Goal: Transaction & Acquisition: Purchase product/service

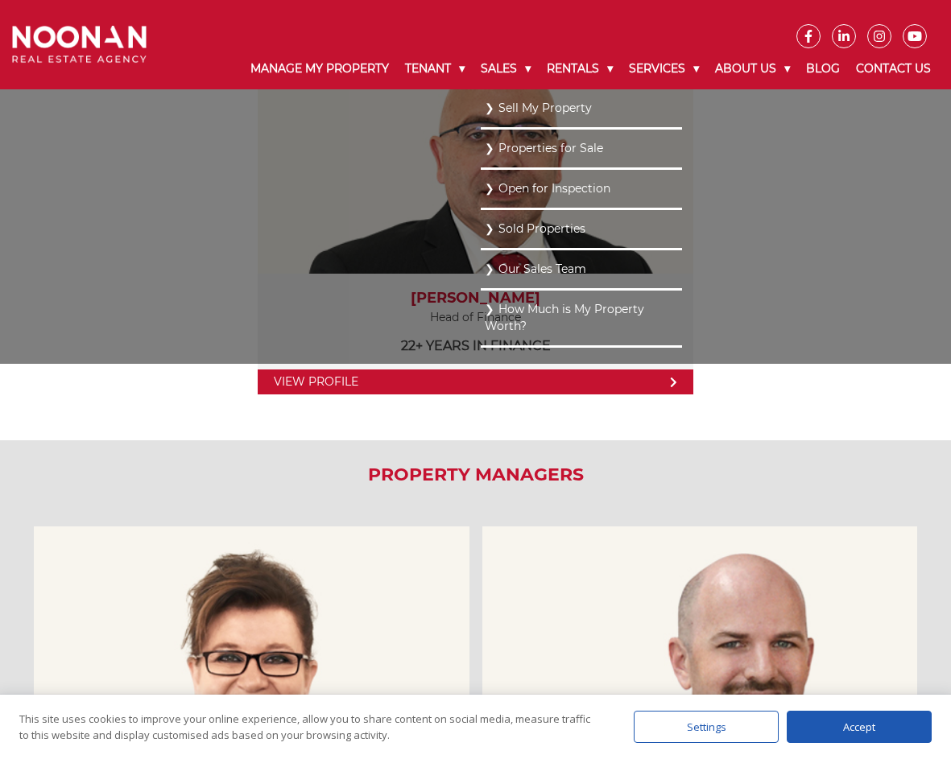
scroll to position [483, 0]
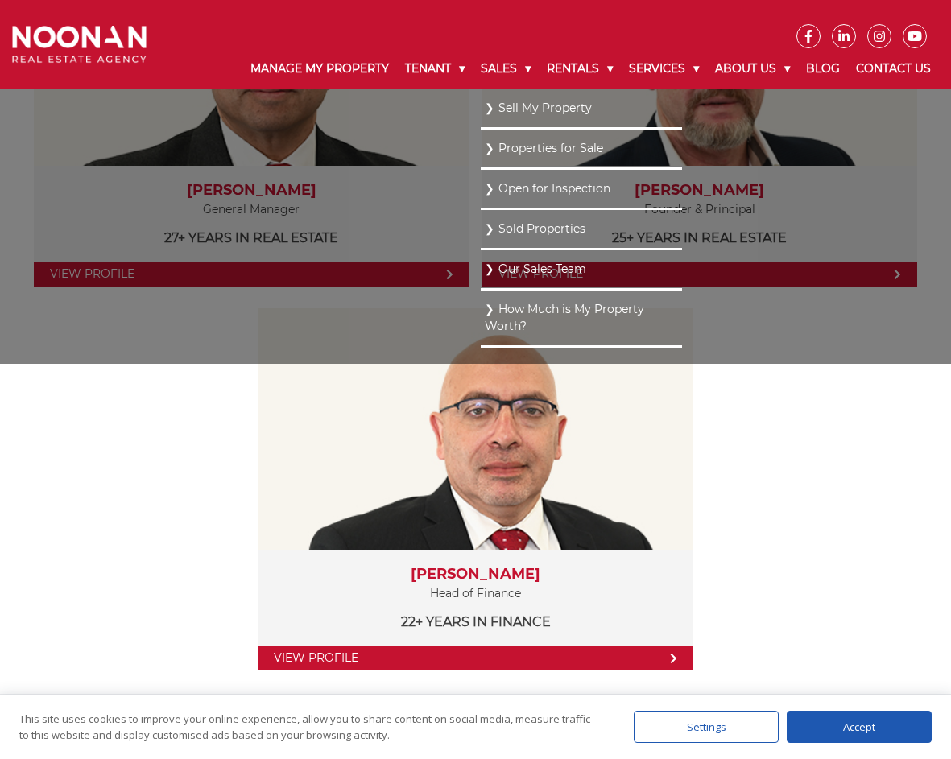
click at [525, 147] on link "Properties for Sale" at bounding box center [581, 149] width 193 height 22
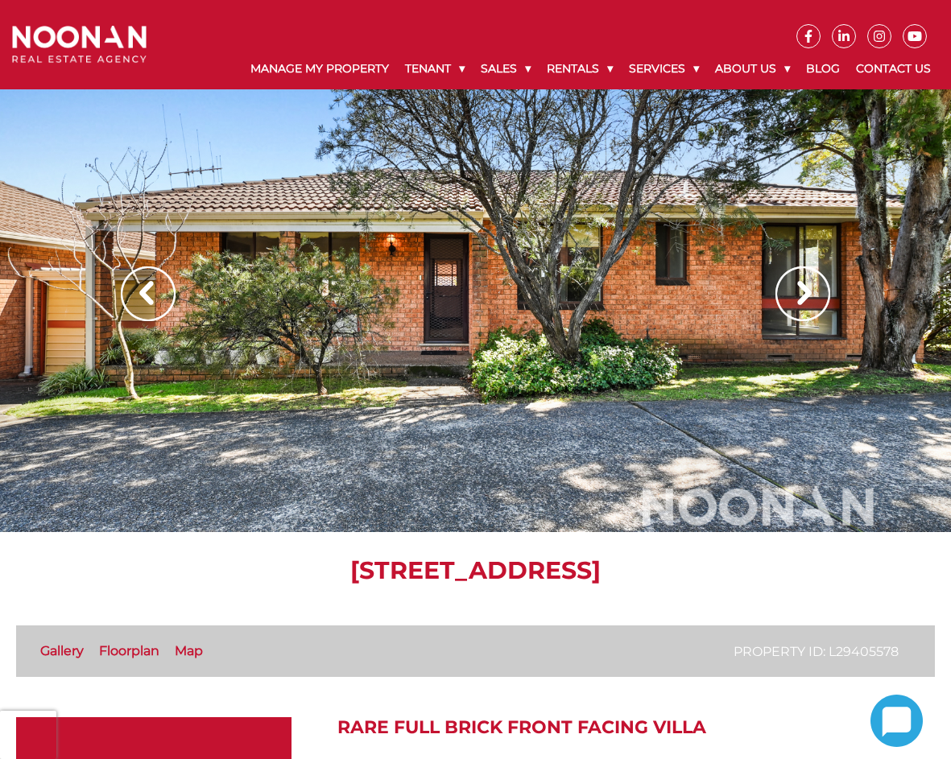
click at [796, 284] on img at bounding box center [802, 294] width 55 height 55
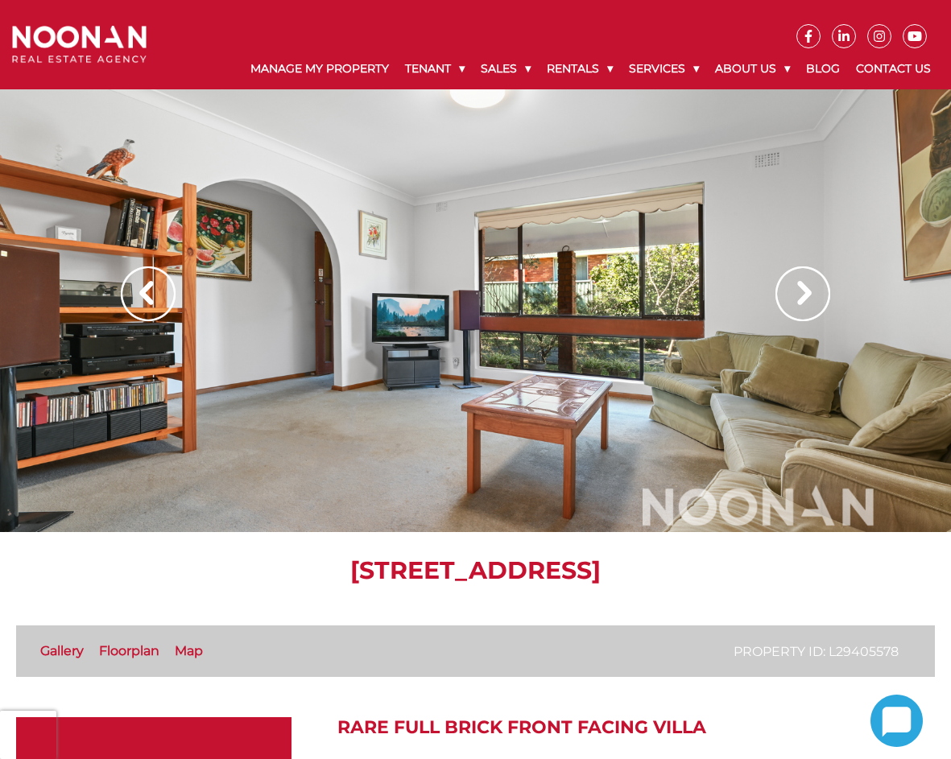
click at [796, 284] on img at bounding box center [802, 294] width 55 height 55
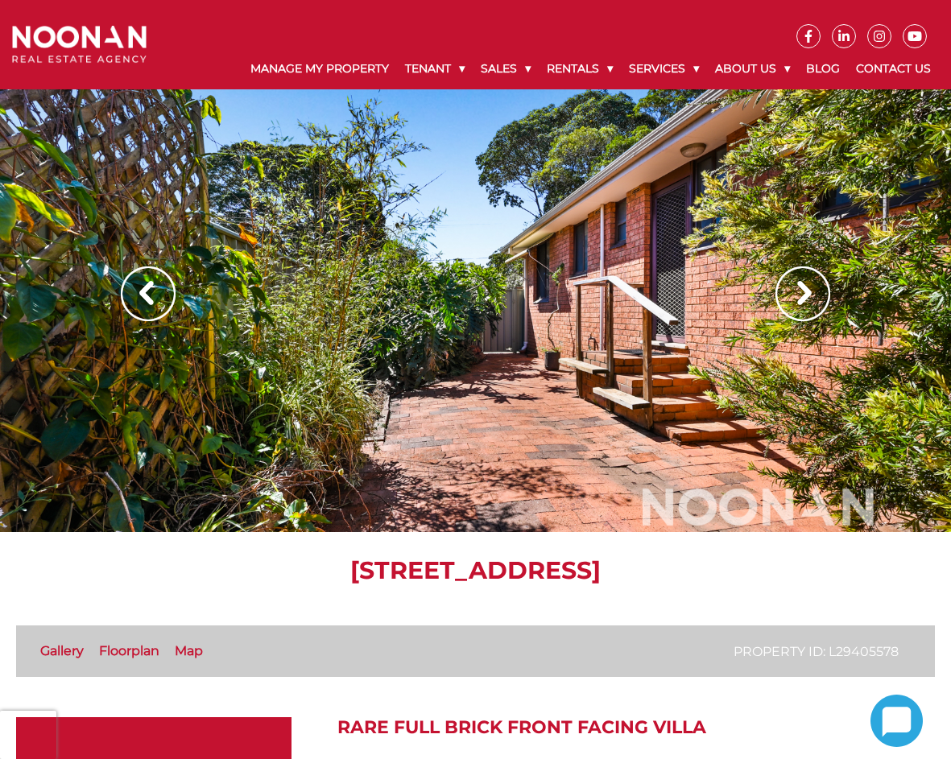
click at [796, 284] on img at bounding box center [802, 294] width 55 height 55
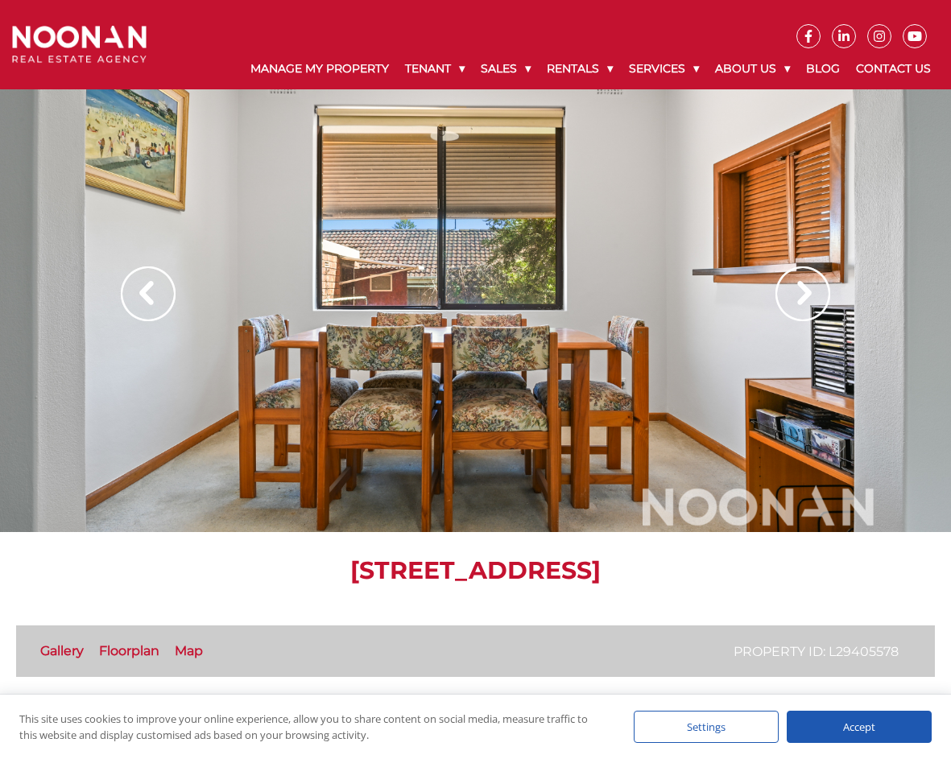
click at [796, 284] on img at bounding box center [802, 294] width 55 height 55
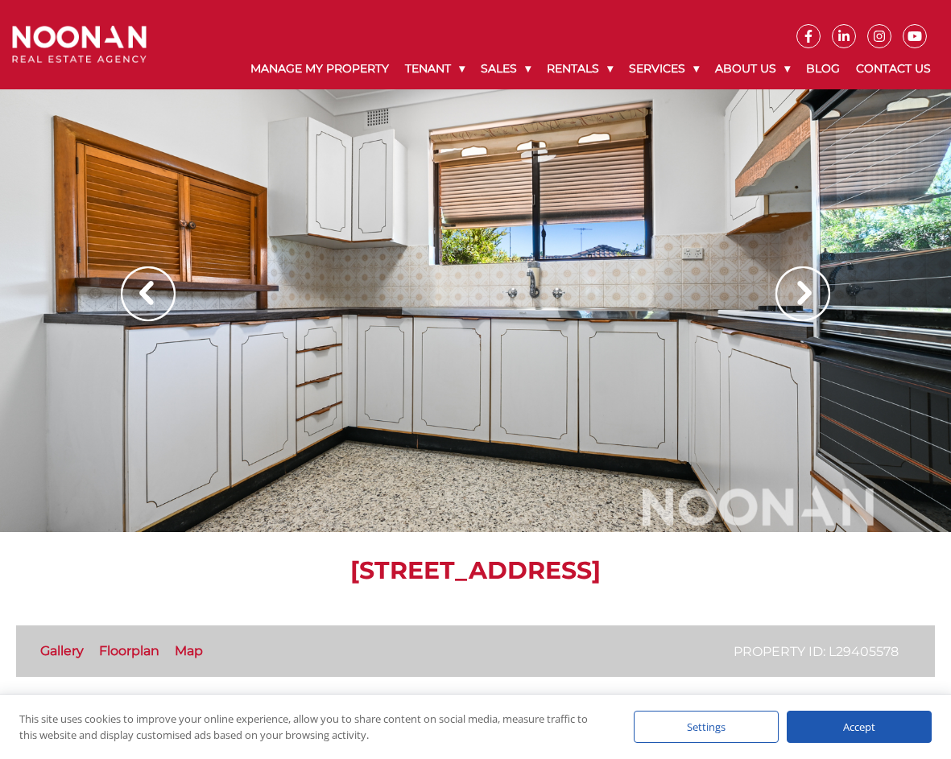
click at [796, 284] on img at bounding box center [802, 294] width 55 height 55
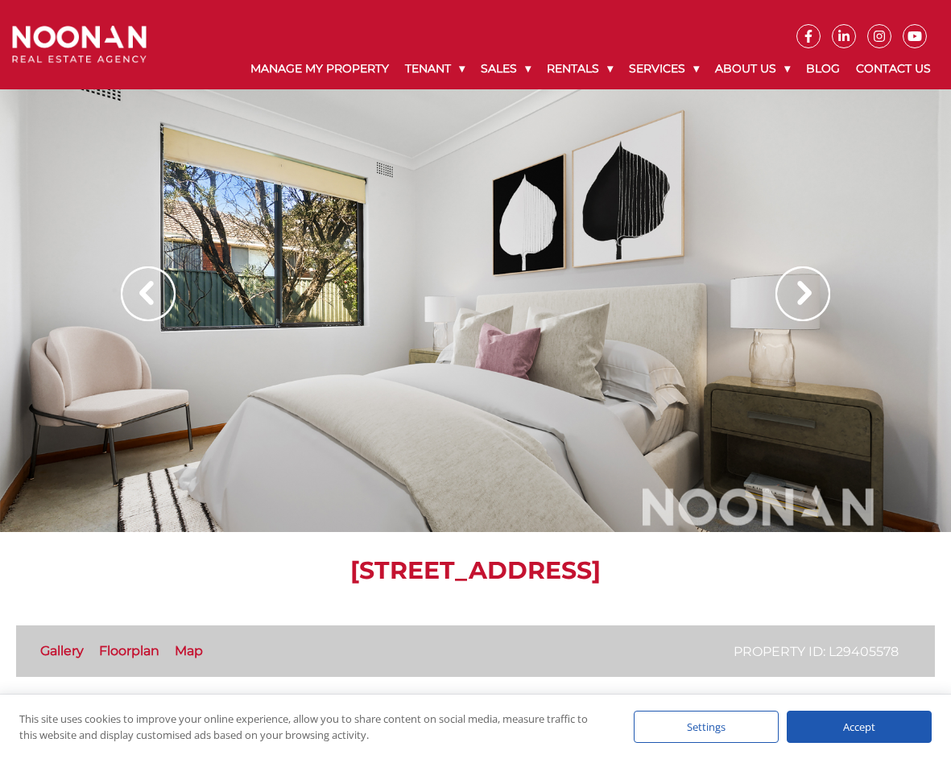
click at [815, 296] on img at bounding box center [802, 294] width 55 height 55
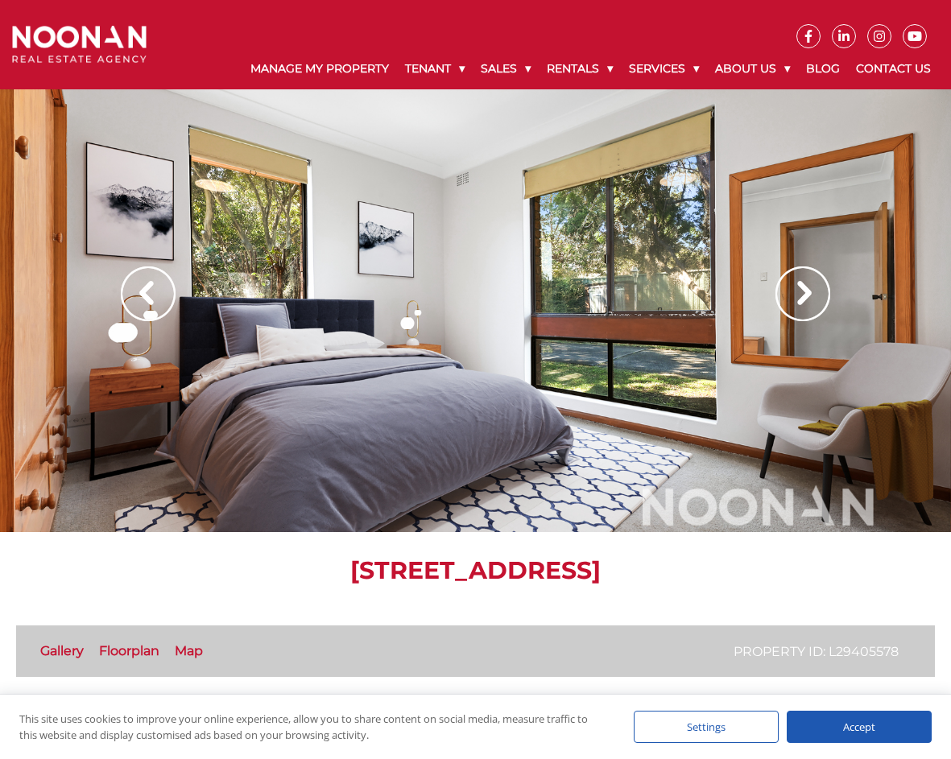
click at [799, 299] on img at bounding box center [802, 294] width 55 height 55
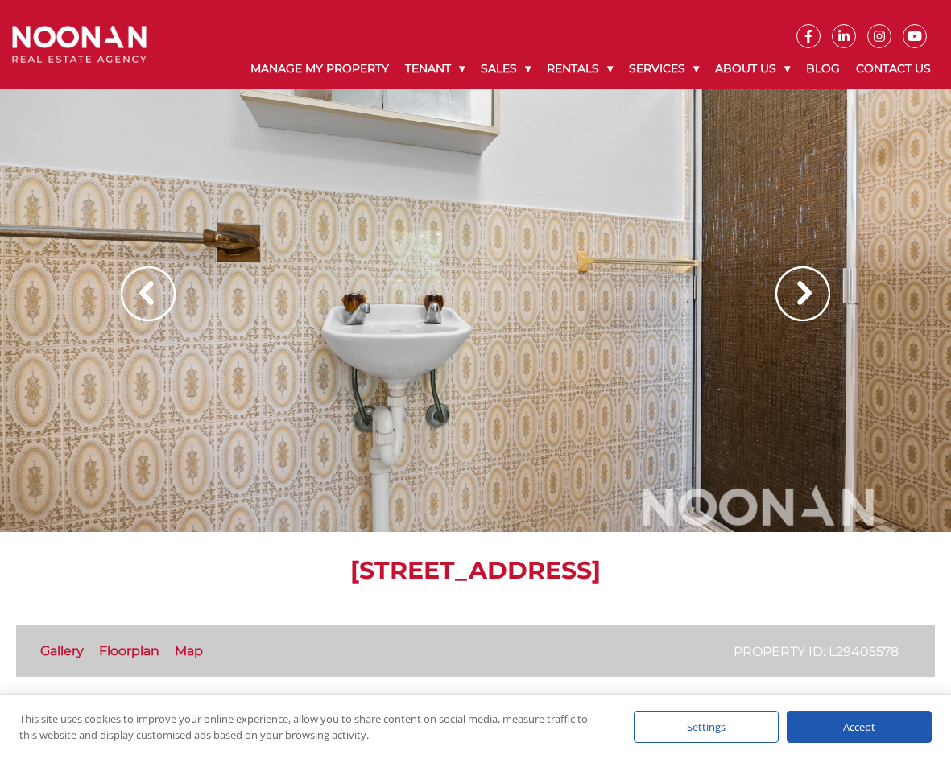
click at [799, 299] on img at bounding box center [802, 294] width 55 height 55
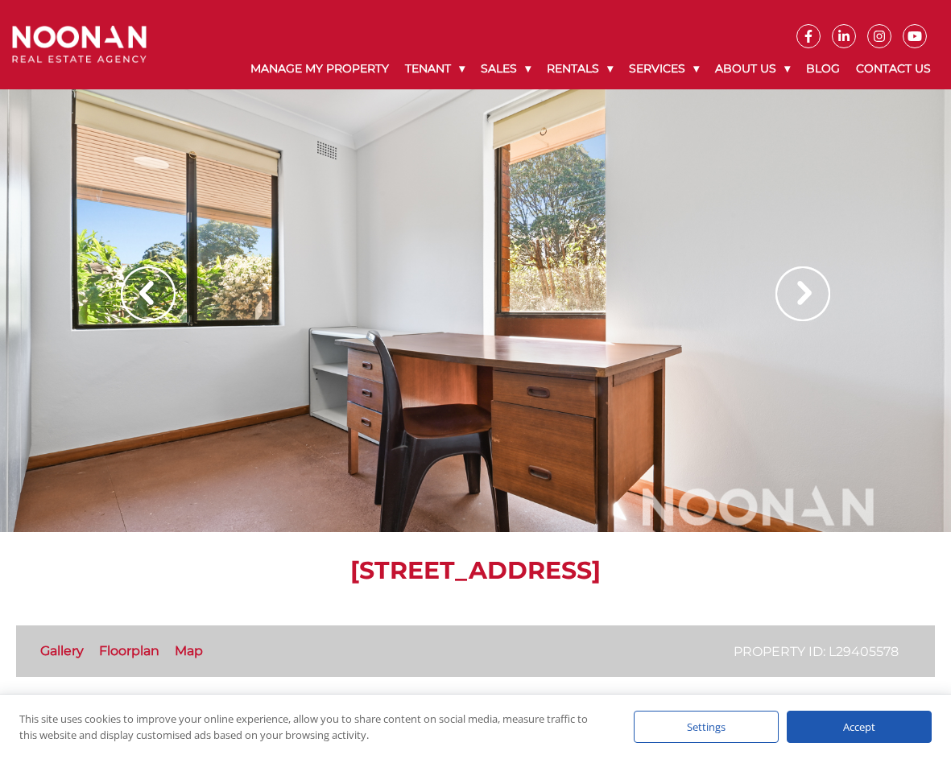
click at [799, 299] on img at bounding box center [802, 294] width 55 height 55
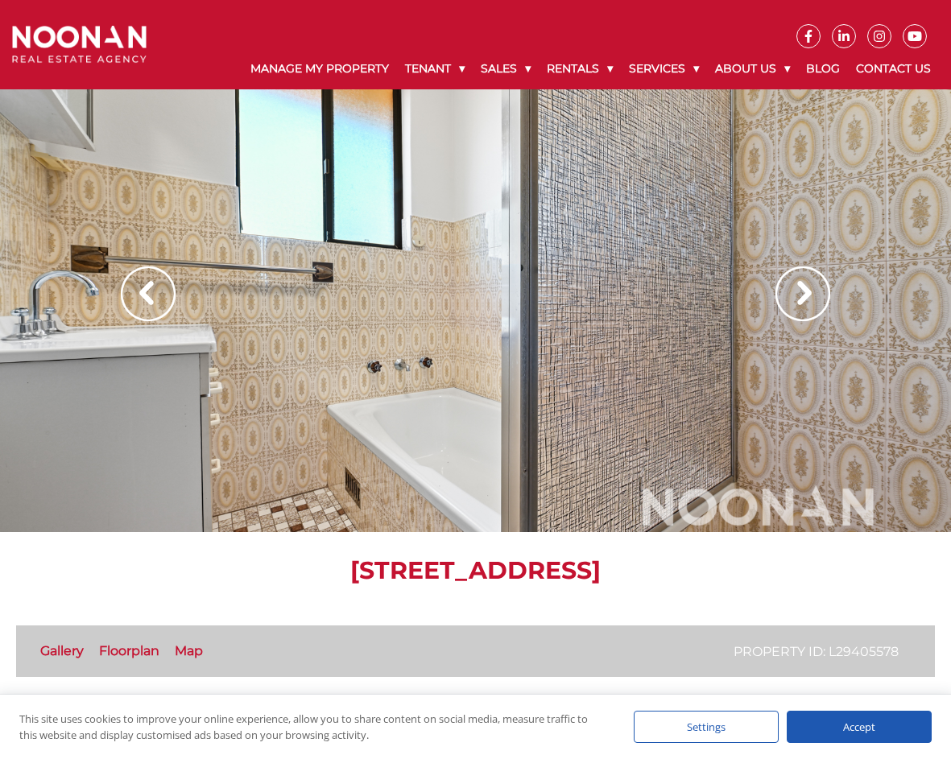
click at [799, 299] on img at bounding box center [802, 294] width 55 height 55
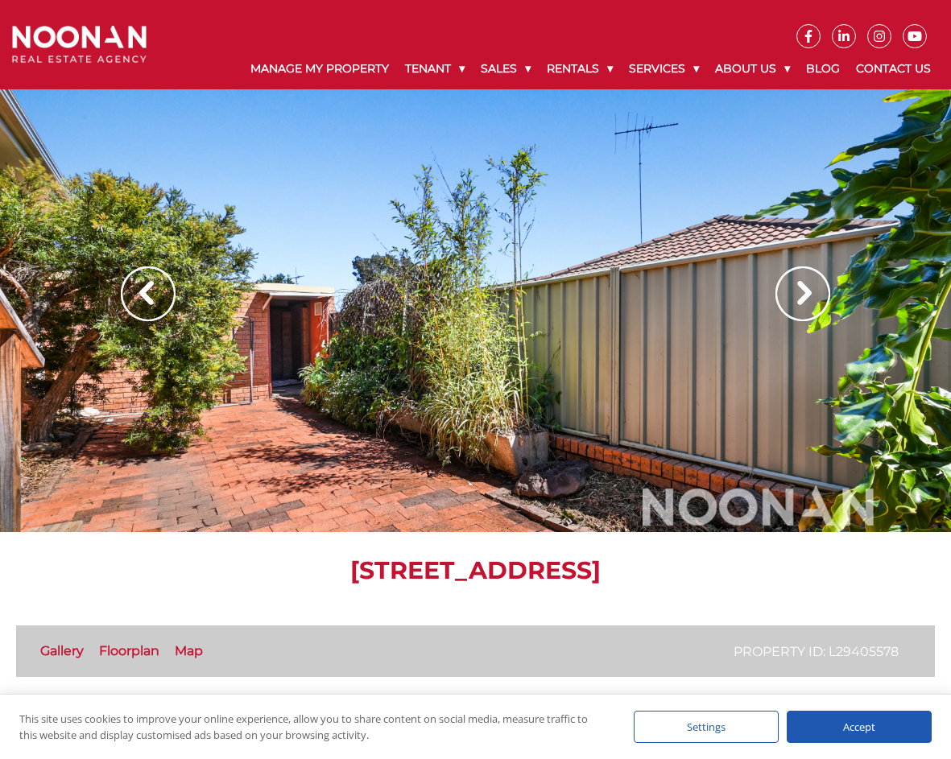
click at [799, 299] on img at bounding box center [802, 294] width 55 height 55
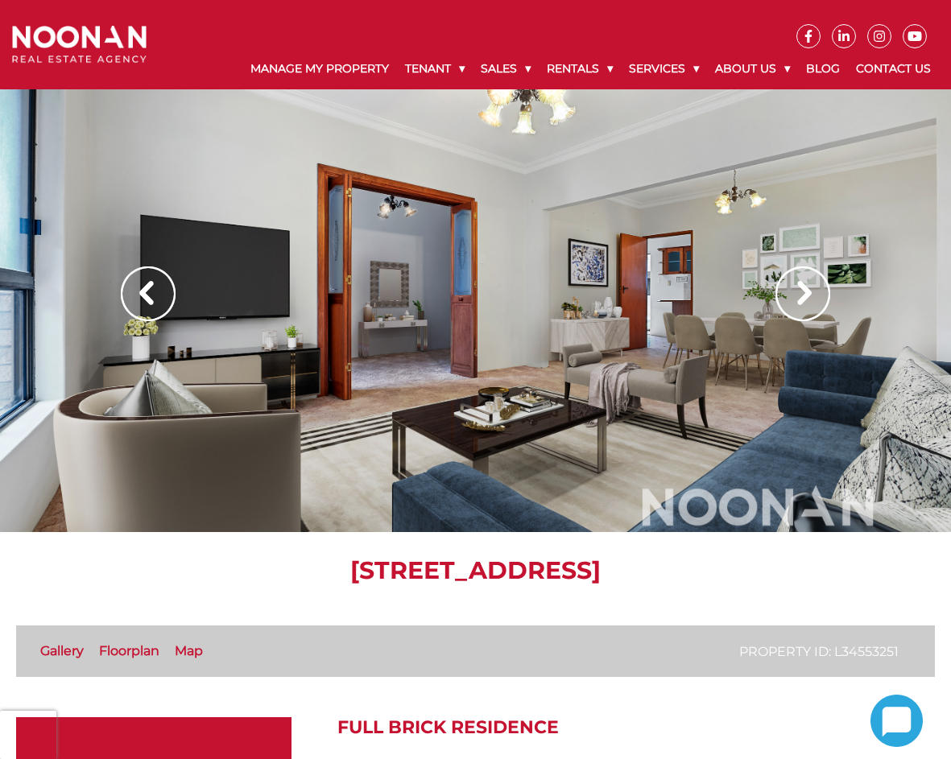
click at [808, 290] on img at bounding box center [802, 294] width 55 height 55
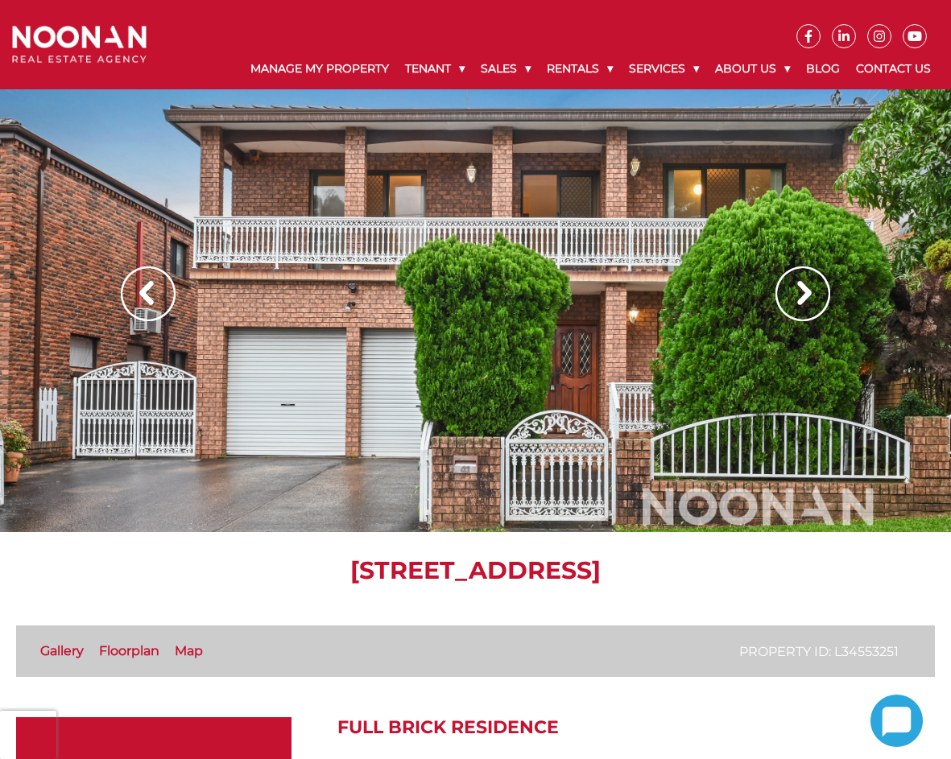
click at [808, 290] on img at bounding box center [802, 294] width 55 height 55
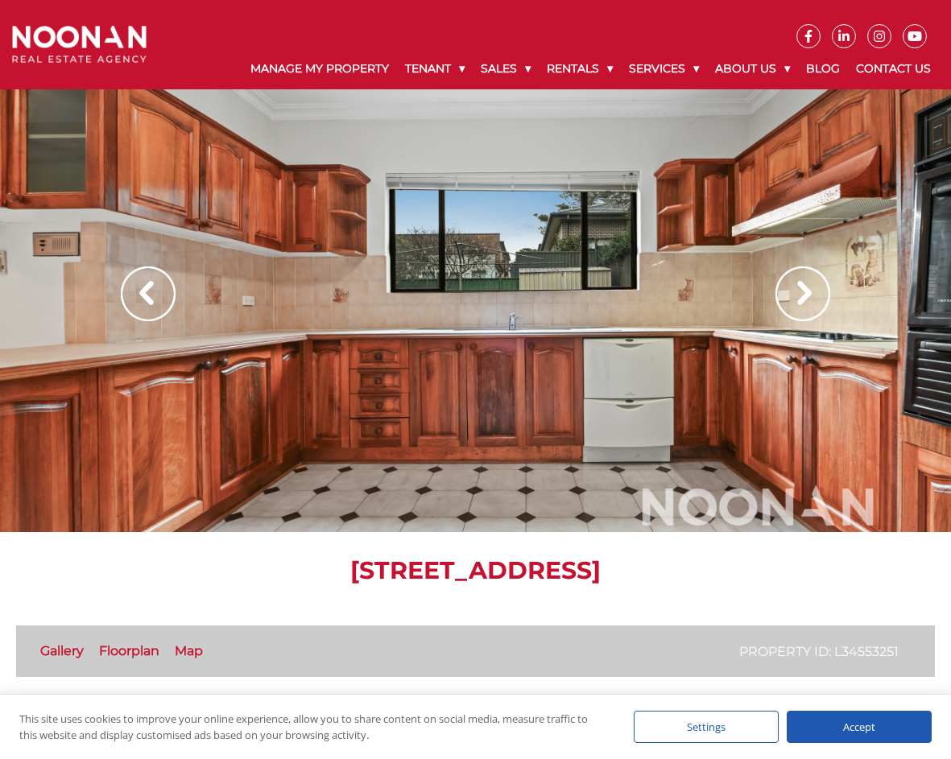
click at [808, 290] on img at bounding box center [802, 294] width 55 height 55
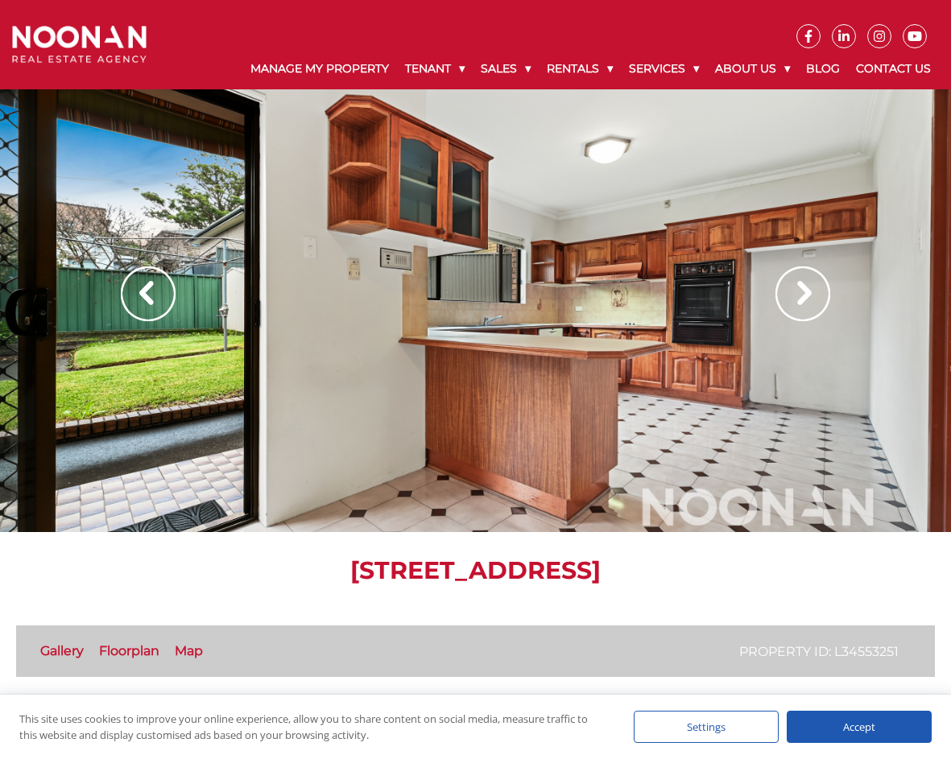
click at [808, 290] on img at bounding box center [802, 294] width 55 height 55
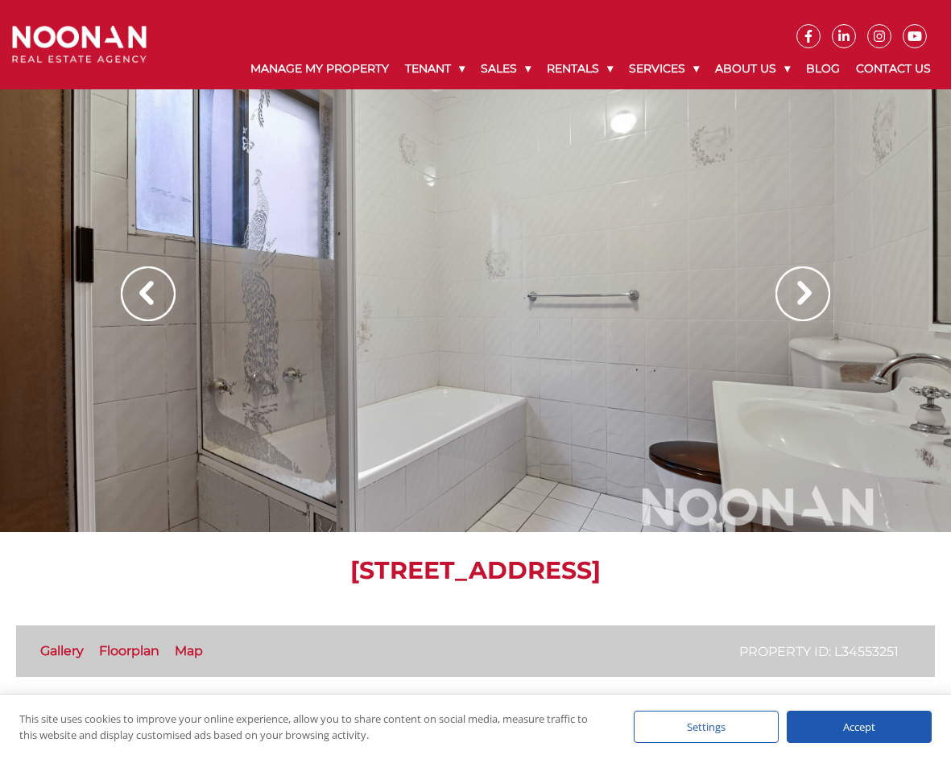
click at [808, 290] on img at bounding box center [802, 294] width 55 height 55
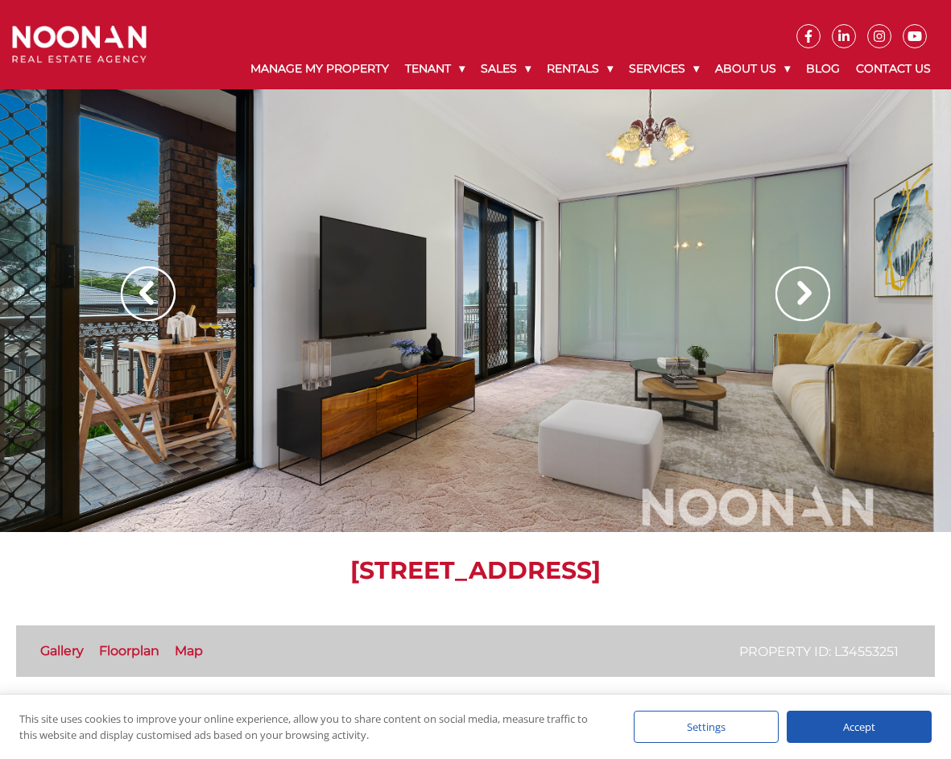
click at [158, 297] on img at bounding box center [148, 294] width 55 height 55
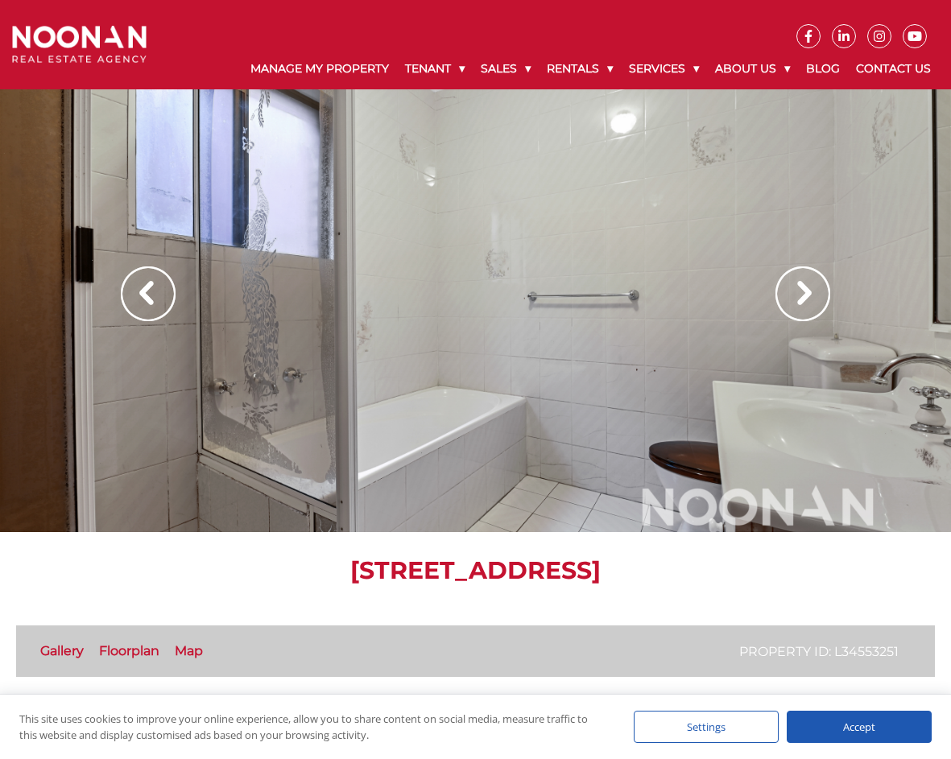
click at [804, 300] on img at bounding box center [802, 294] width 55 height 55
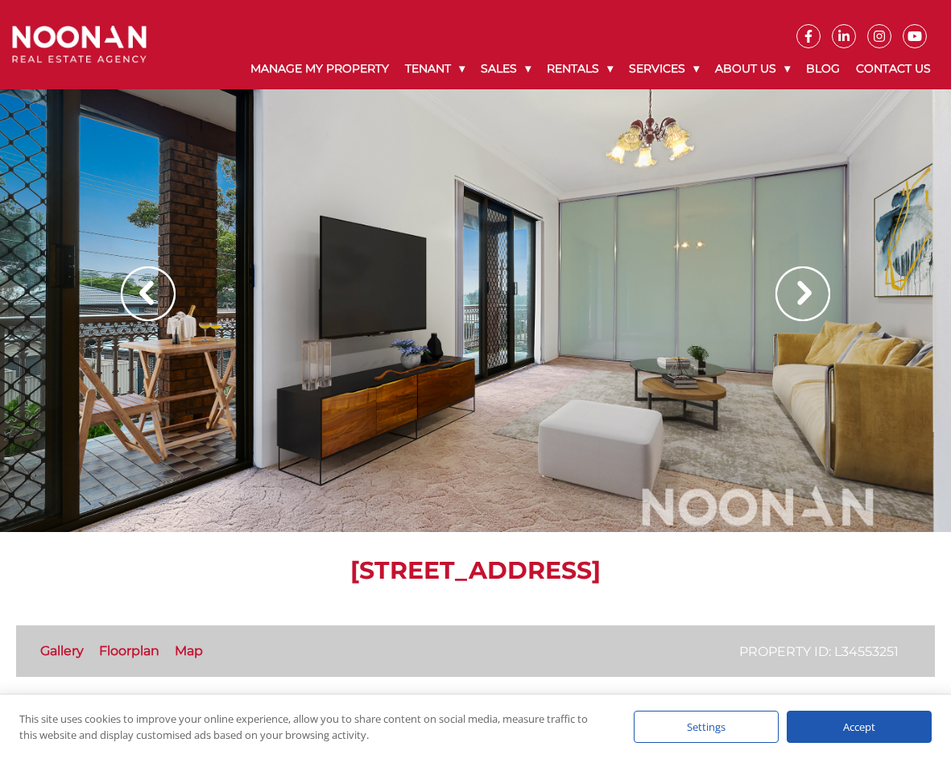
click at [804, 300] on img at bounding box center [802, 294] width 55 height 55
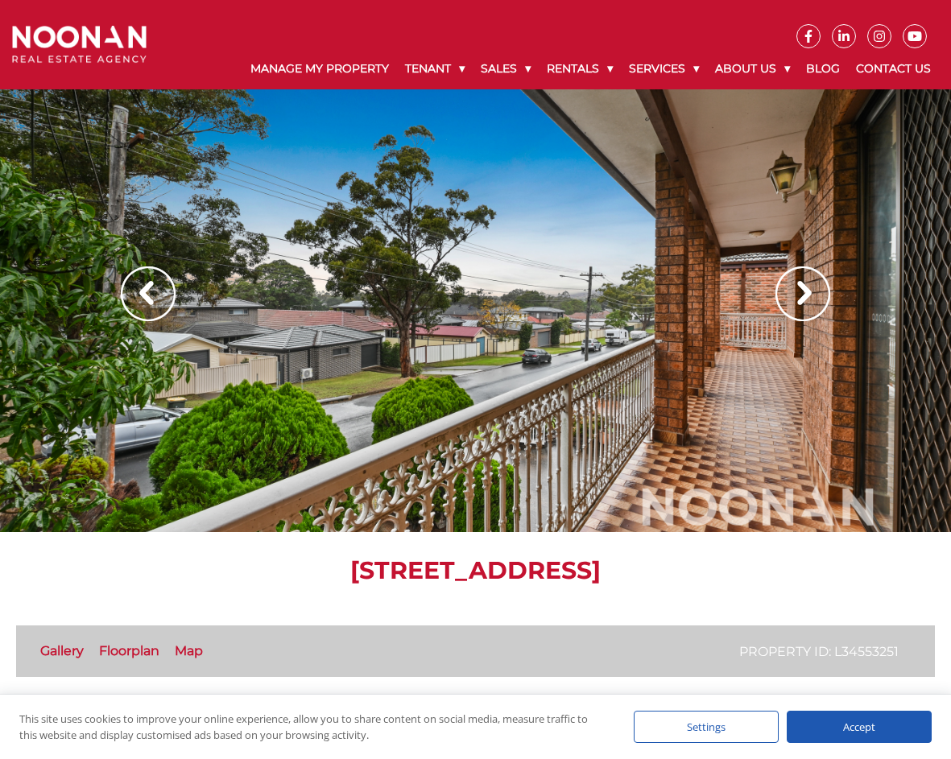
click at [804, 300] on img at bounding box center [802, 294] width 55 height 55
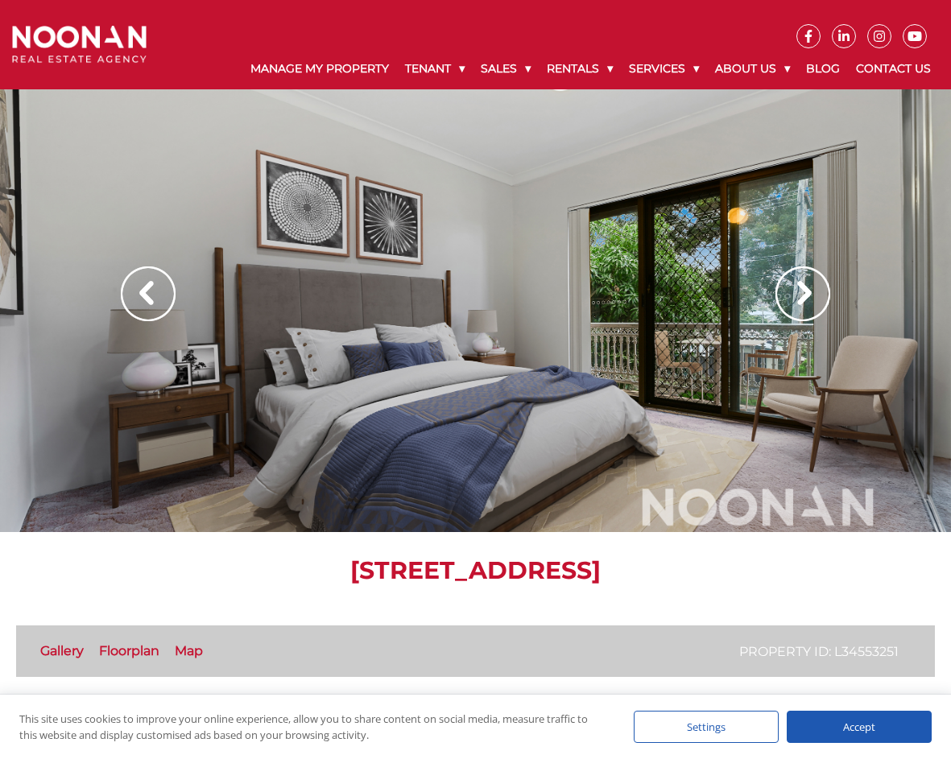
click at [800, 299] on img at bounding box center [802, 294] width 55 height 55
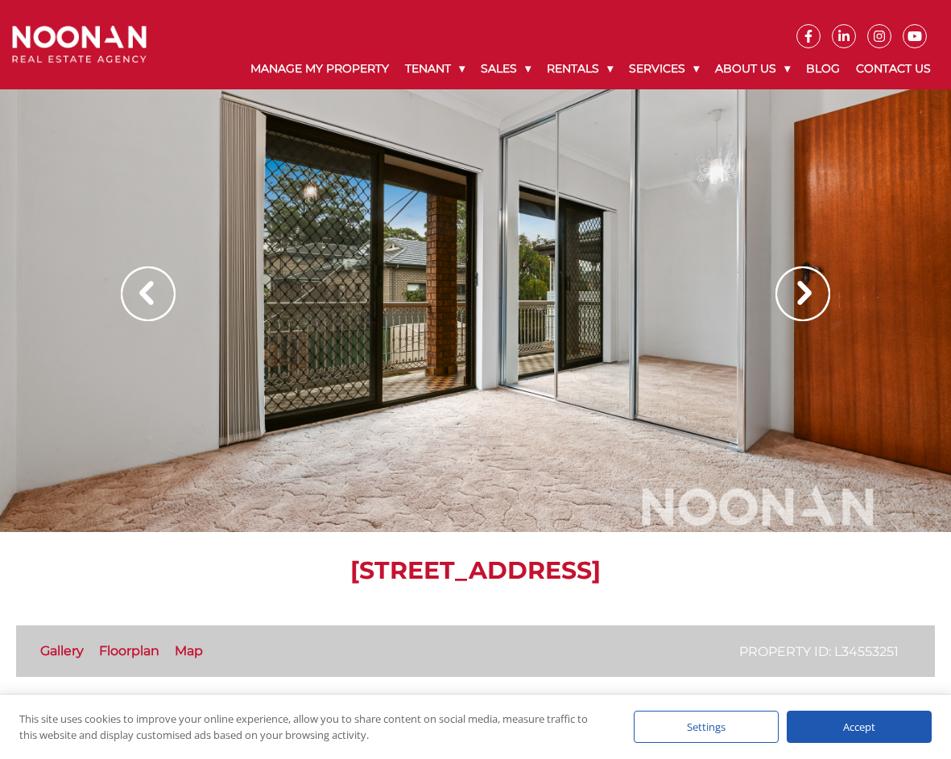
click at [800, 299] on img at bounding box center [802, 294] width 55 height 55
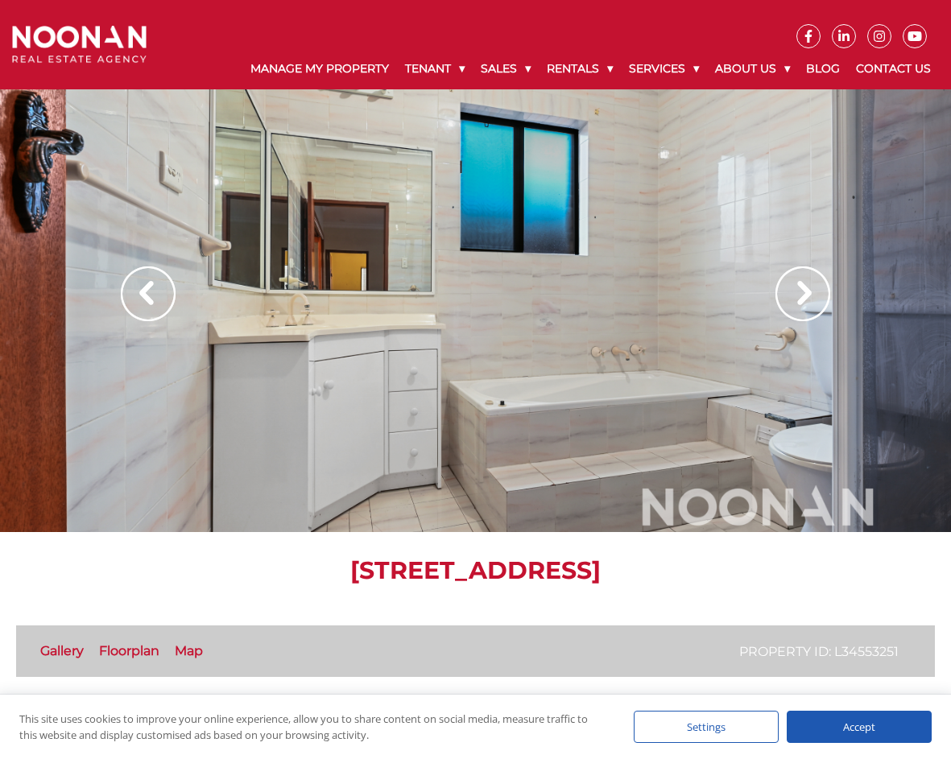
click at [800, 299] on img at bounding box center [802, 294] width 55 height 55
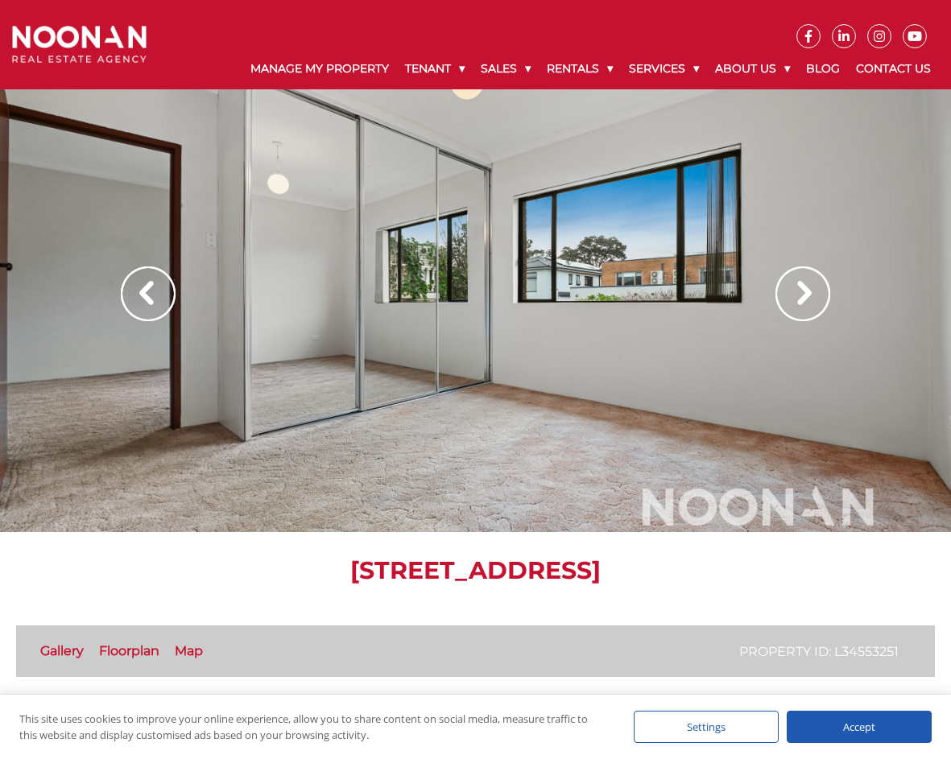
click at [800, 299] on img at bounding box center [802, 294] width 55 height 55
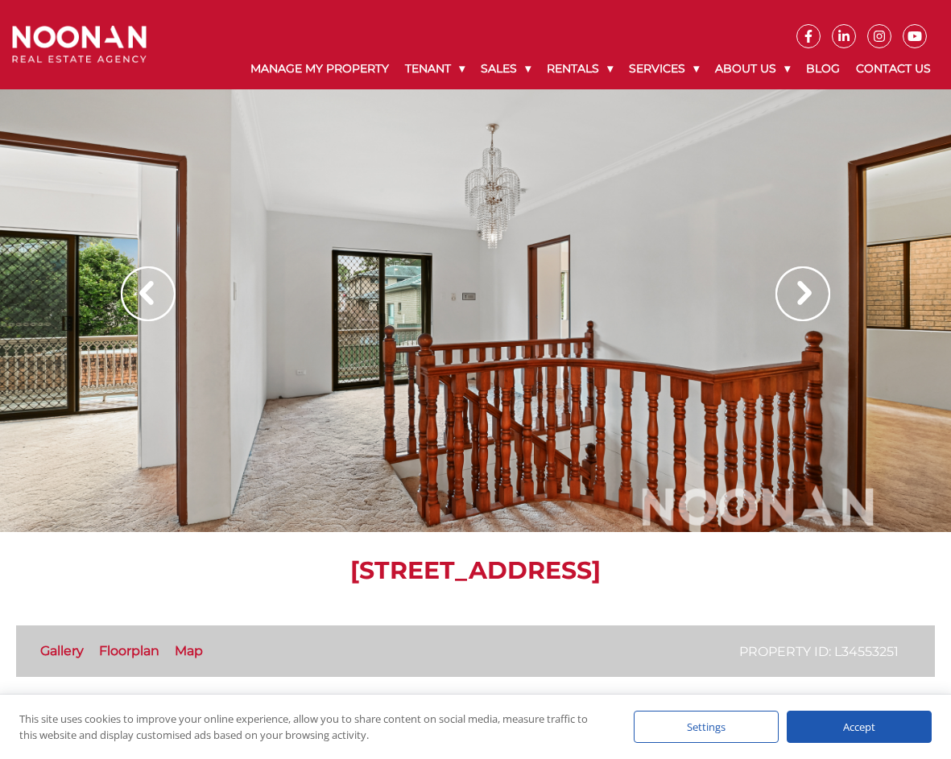
click at [800, 299] on img at bounding box center [802, 294] width 55 height 55
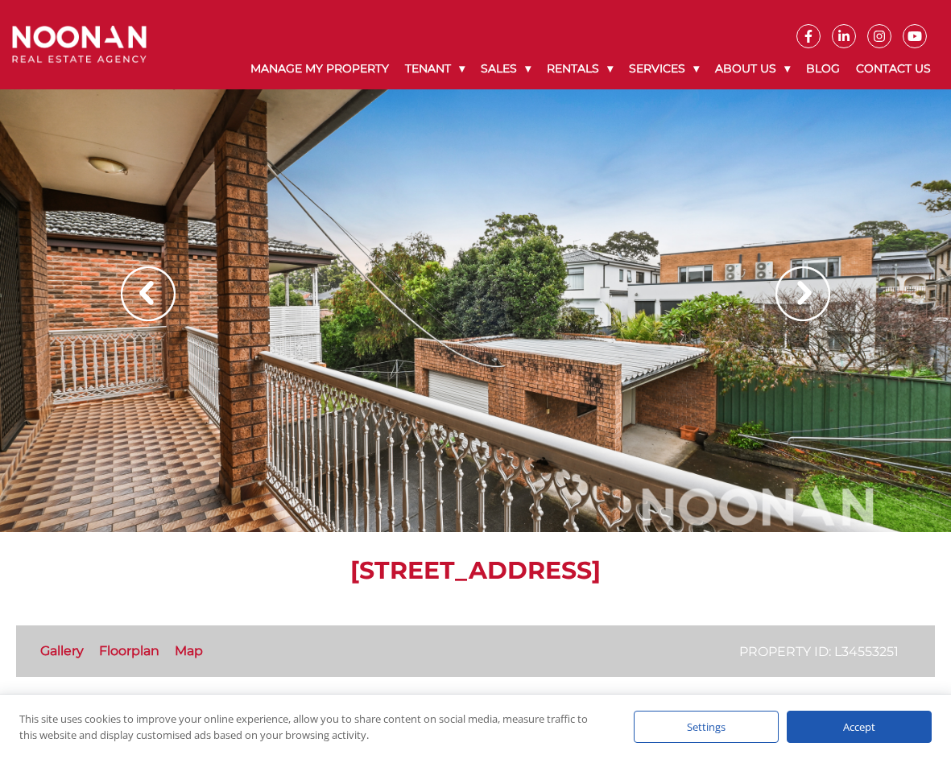
click at [800, 299] on img at bounding box center [802, 294] width 55 height 55
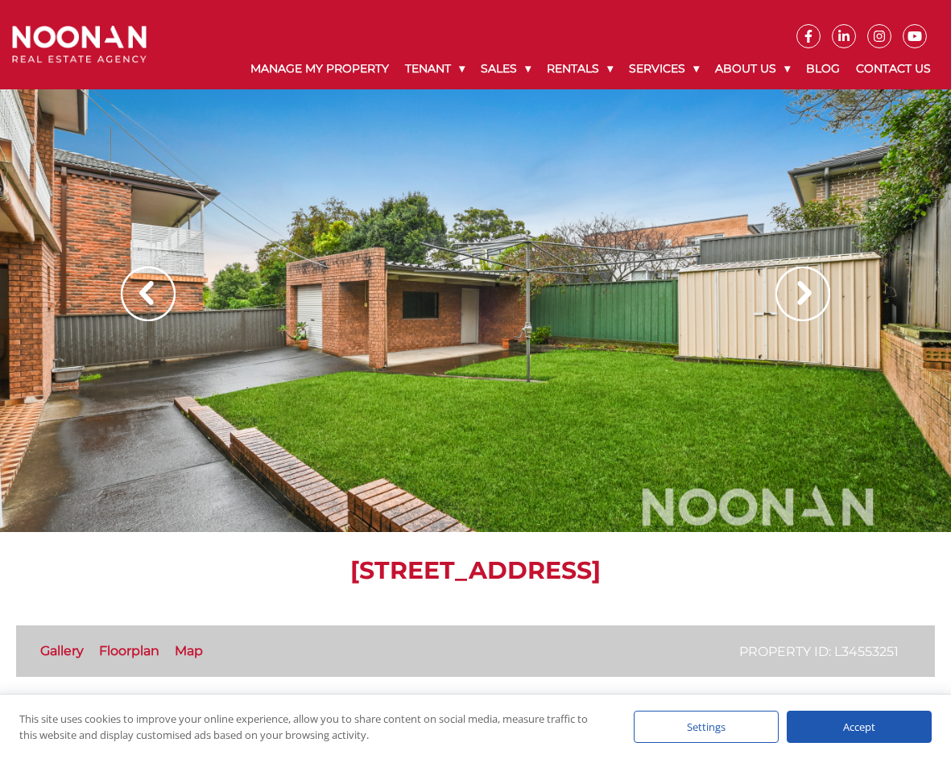
click at [800, 299] on img at bounding box center [802, 294] width 55 height 55
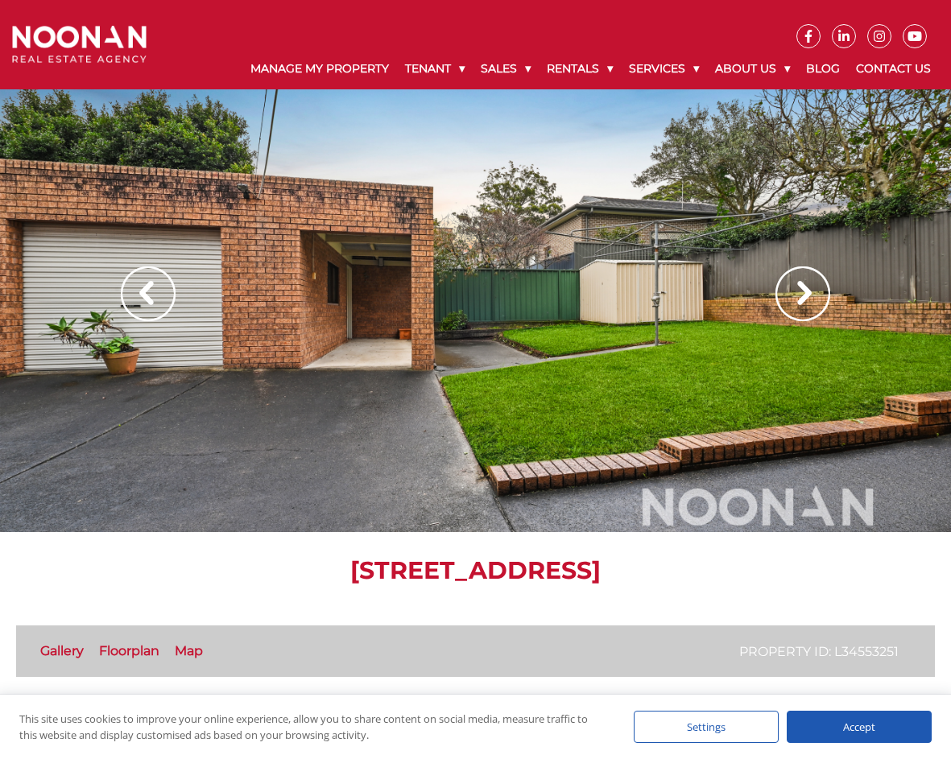
click at [800, 299] on img at bounding box center [802, 294] width 55 height 55
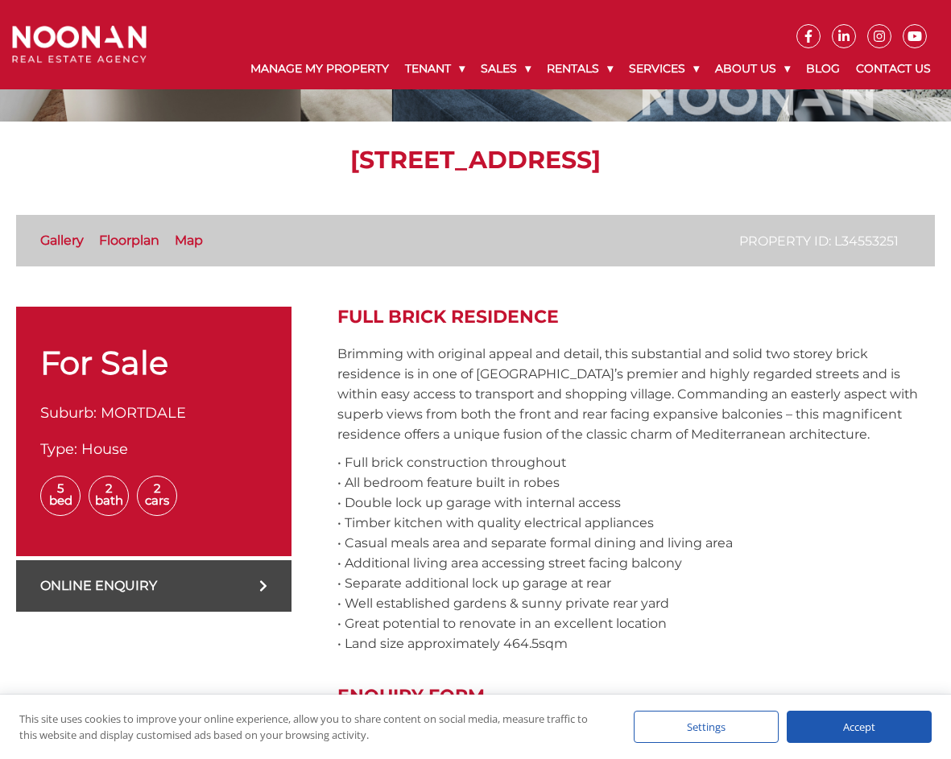
scroll to position [322, 0]
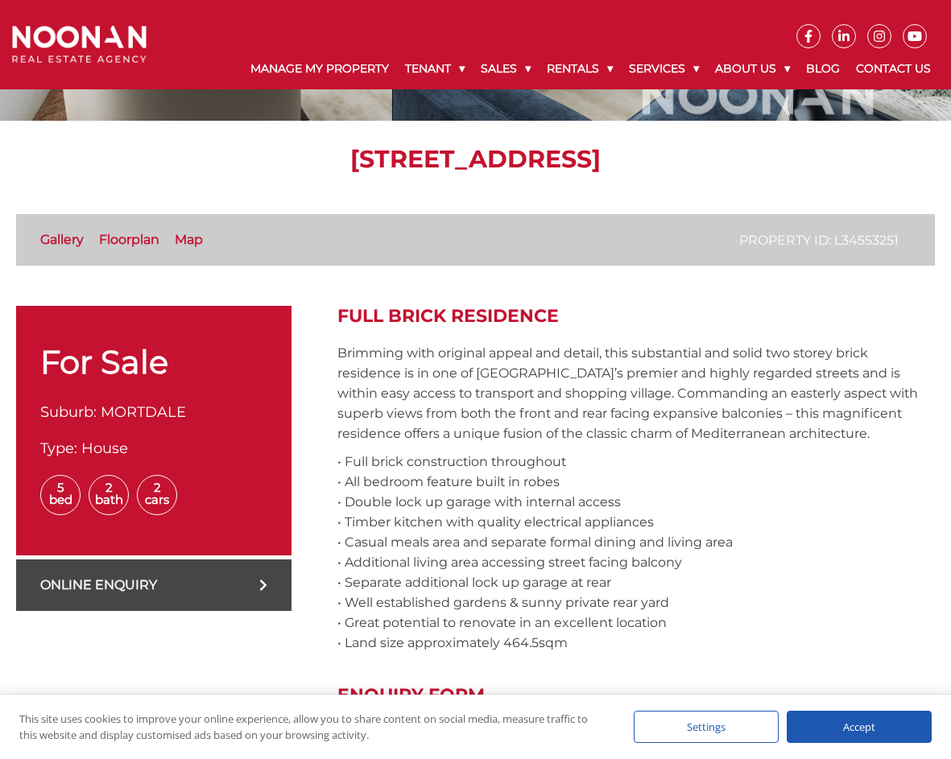
click at [128, 235] on link "Floorplan" at bounding box center [129, 239] width 60 height 15
